Goal: Transaction & Acquisition: Download file/media

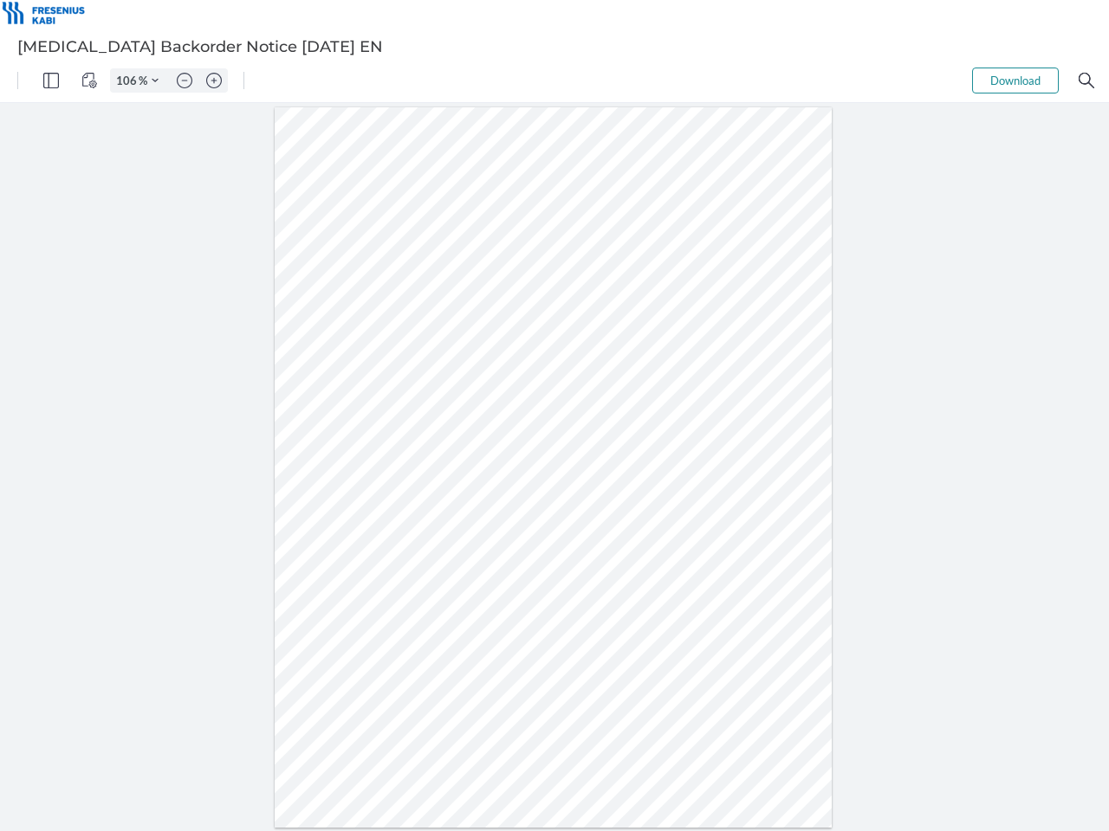
click at [51, 81] on img "Panel" at bounding box center [51, 81] width 16 height 16
click at [89, 81] on img "View Controls" at bounding box center [89, 81] width 16 height 16
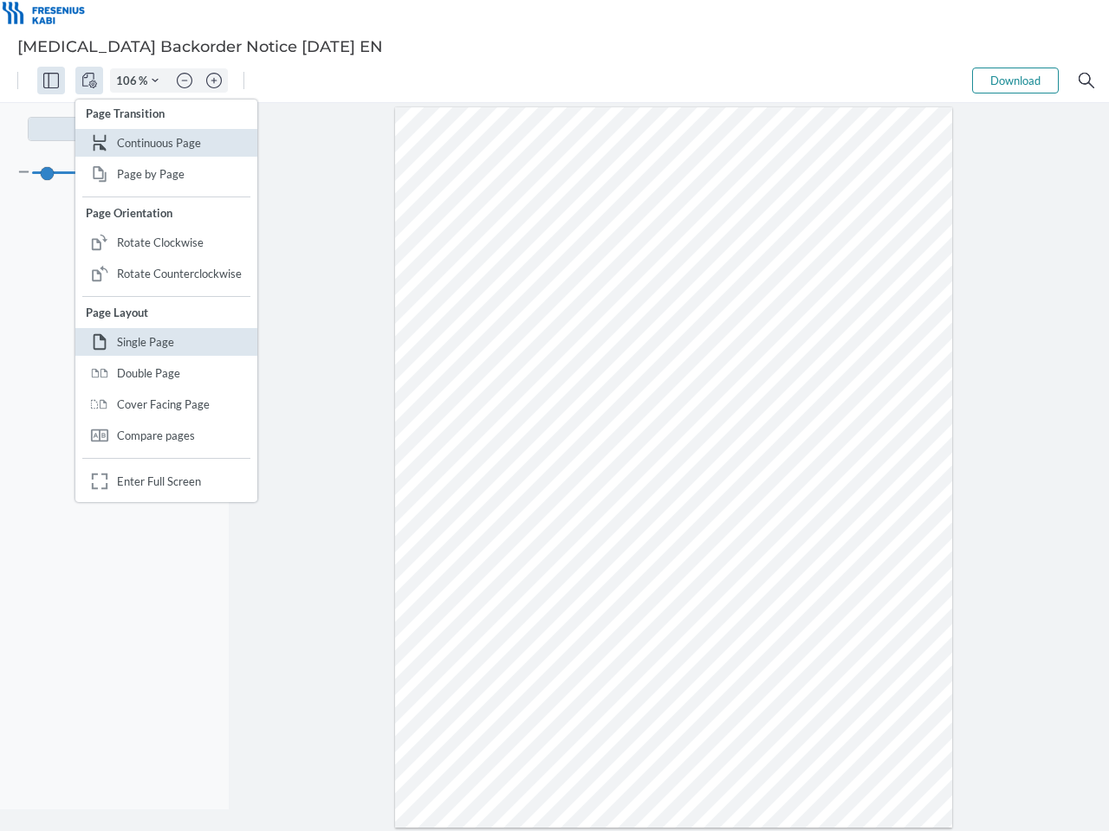
click at [129, 81] on input "106" at bounding box center [125, 81] width 28 height 16
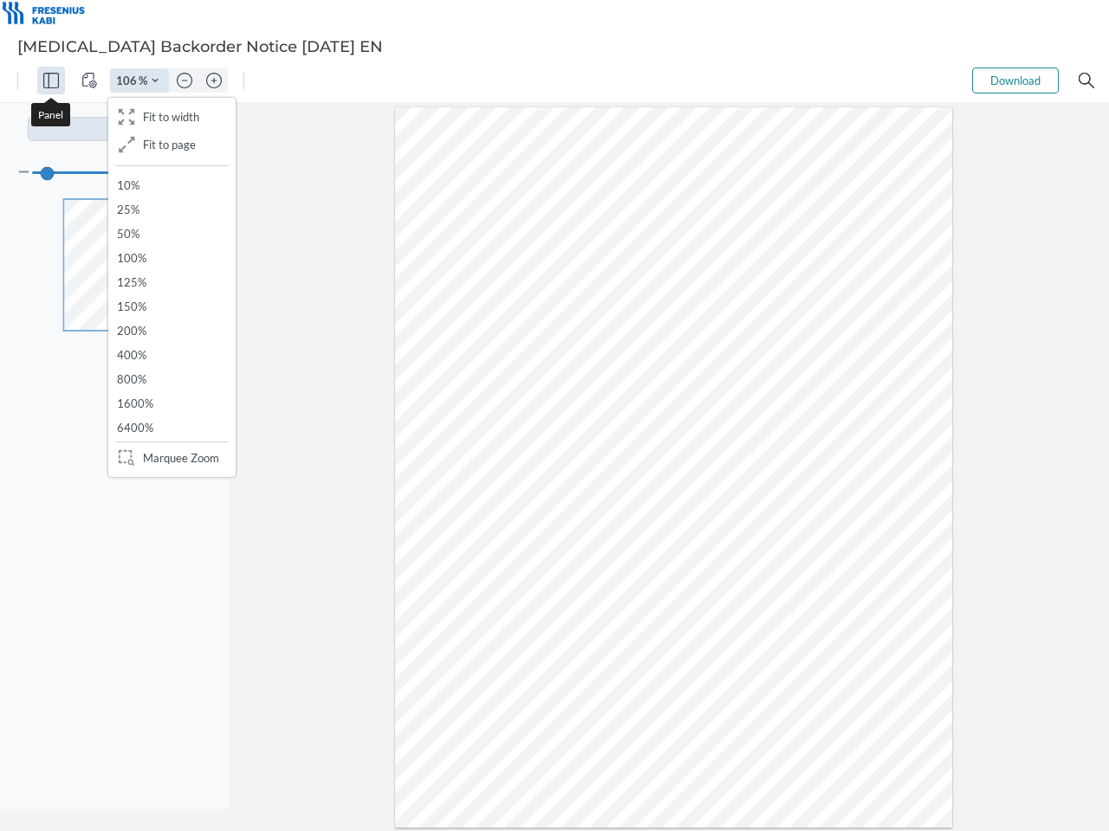
click at [155, 81] on img "Zoom Controls" at bounding box center [155, 80] width 7 height 7
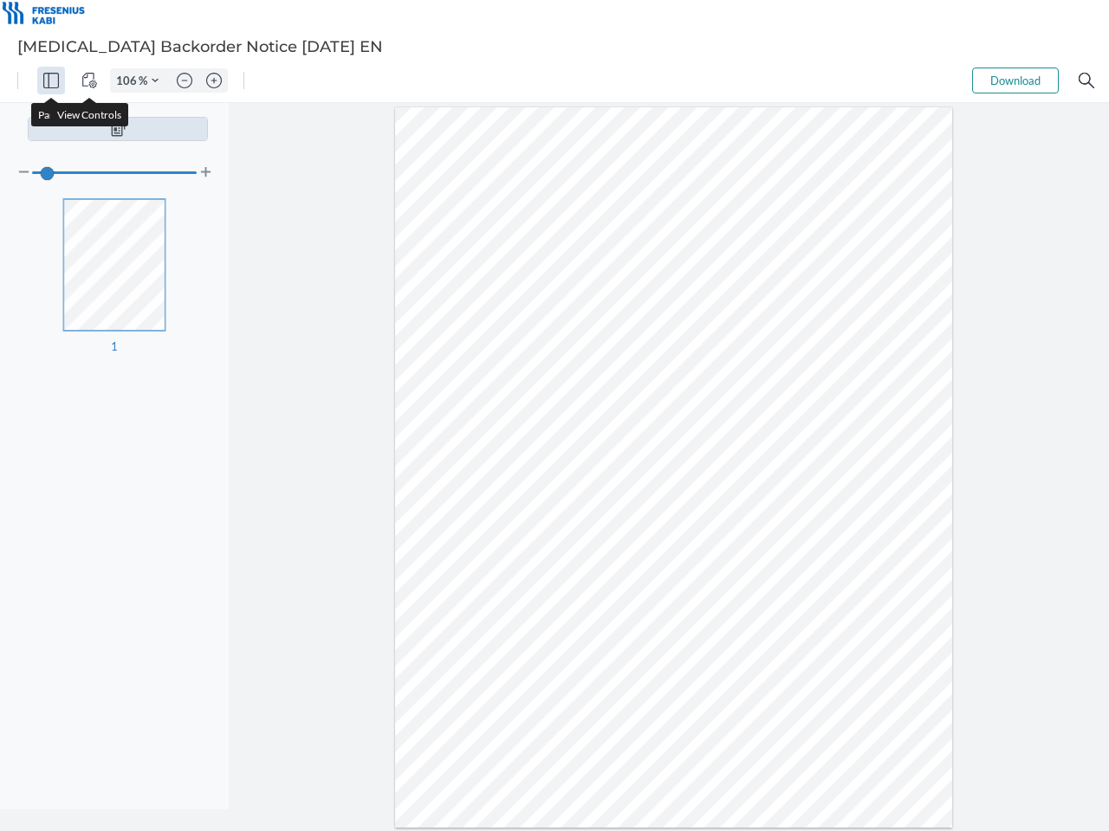
click at [184, 81] on img "Zoom out" at bounding box center [185, 81] width 16 height 16
click at [214, 81] on img "Zoom in" at bounding box center [214, 81] width 16 height 16
type input "106"
click at [1015, 81] on button "Download" at bounding box center [1015, 81] width 87 height 26
click at [1086, 81] on img "Search" at bounding box center [1086, 81] width 16 height 16
